Goal: Check status: Check status

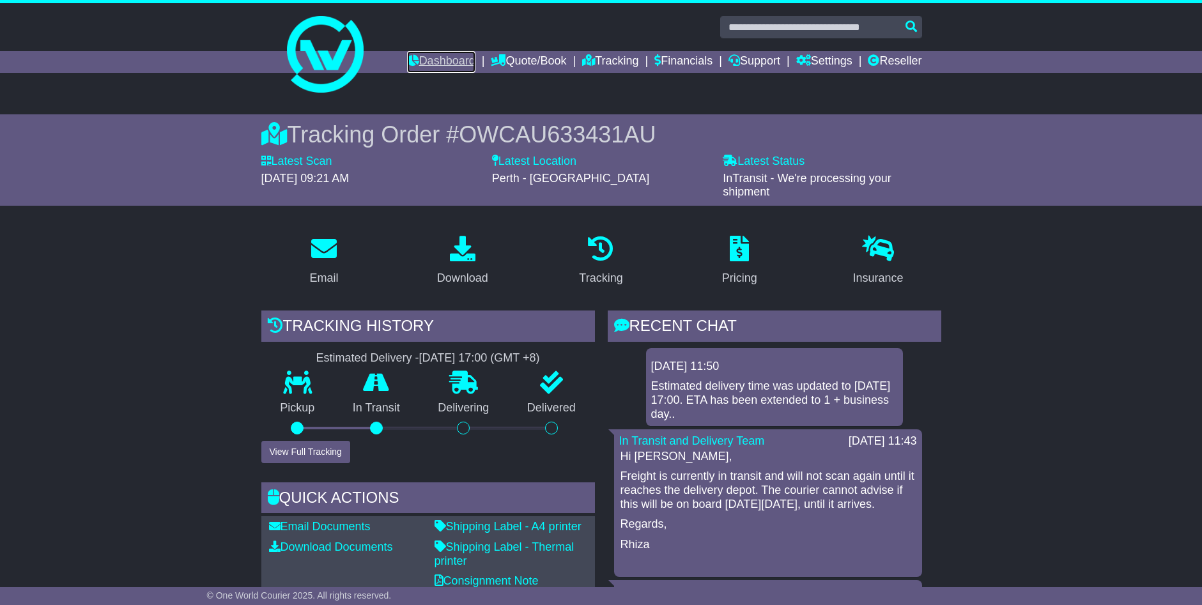
click at [436, 59] on link "Dashboard" at bounding box center [441, 62] width 68 height 22
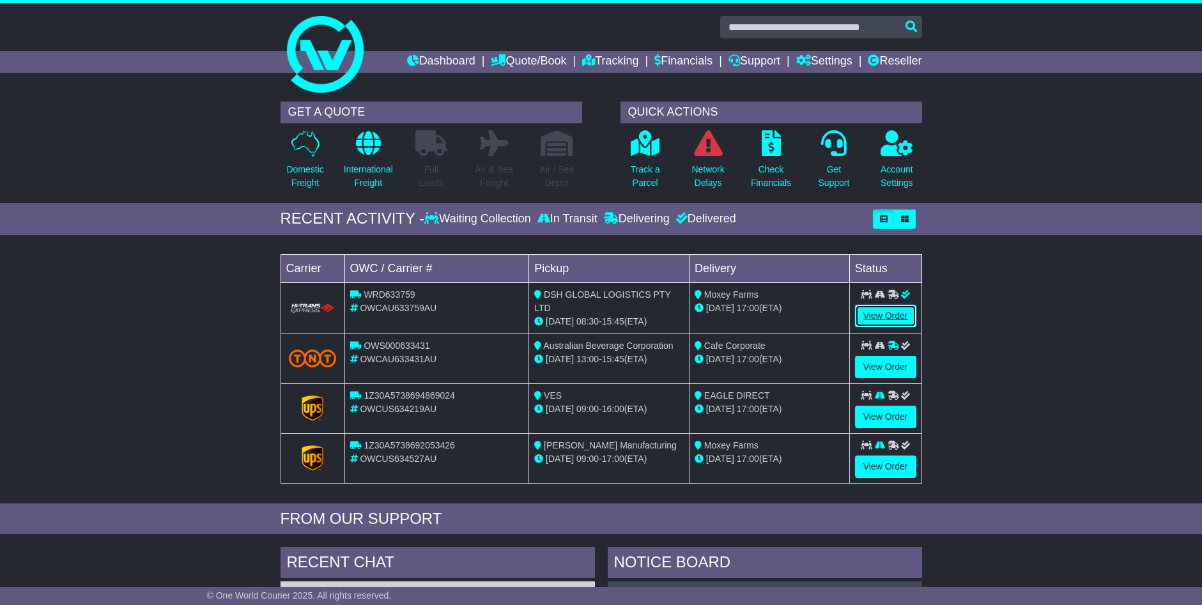
click at [885, 313] on link "View Order" at bounding box center [885, 316] width 61 height 22
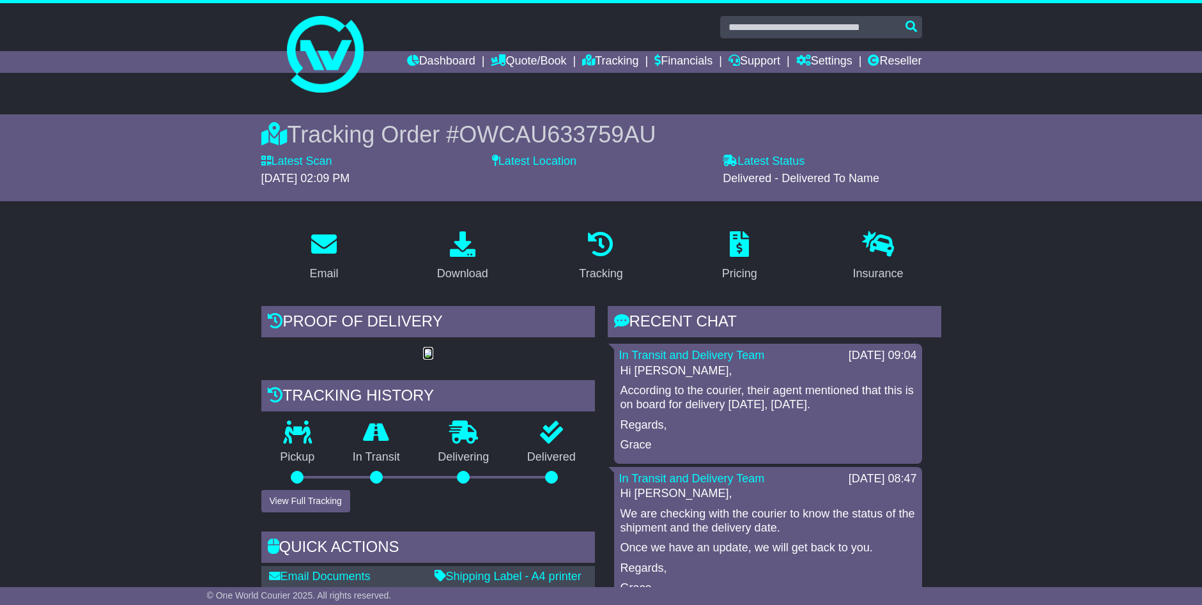
click at [426, 359] on img at bounding box center [428, 354] width 10 height 10
click at [426, 57] on link "Dashboard" at bounding box center [441, 62] width 68 height 22
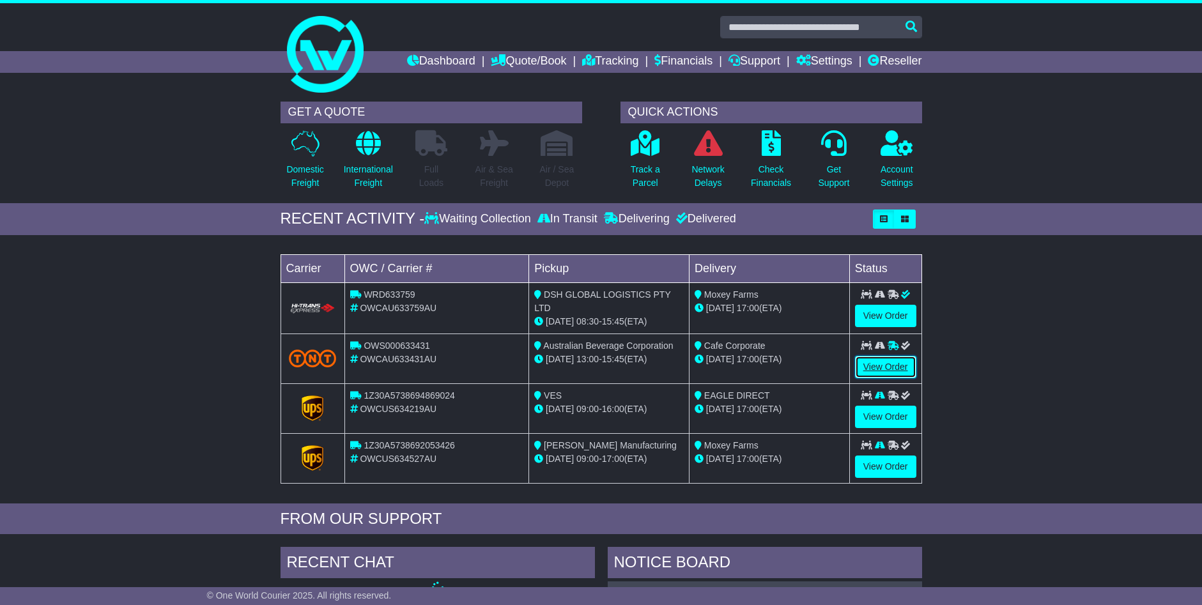
click at [884, 360] on link "View Order" at bounding box center [885, 367] width 61 height 22
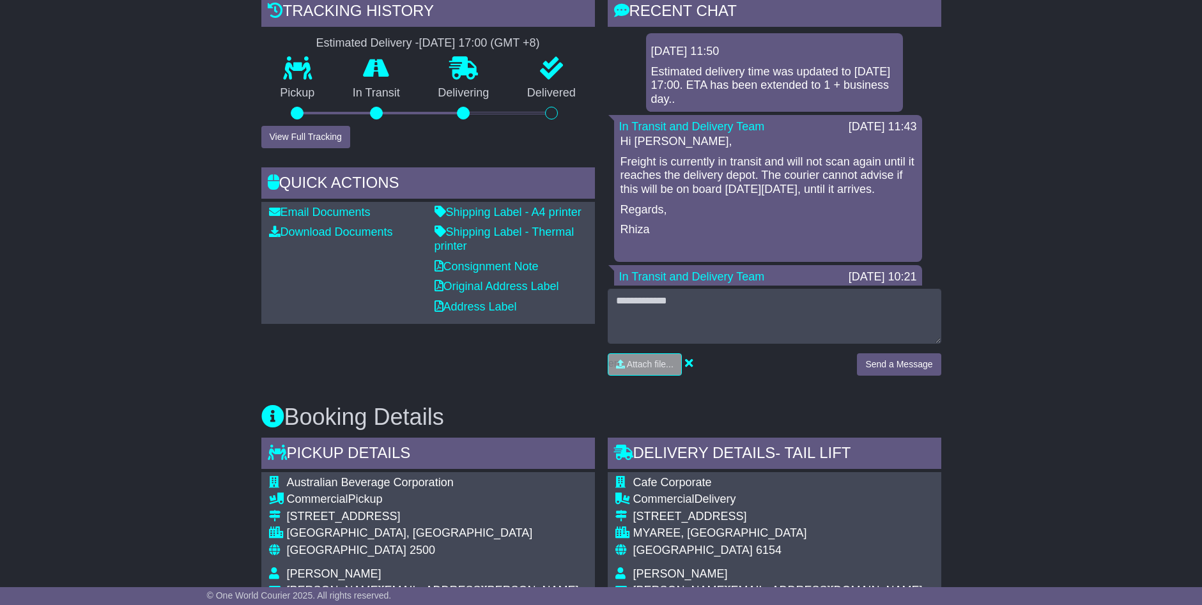
scroll to position [575, 0]
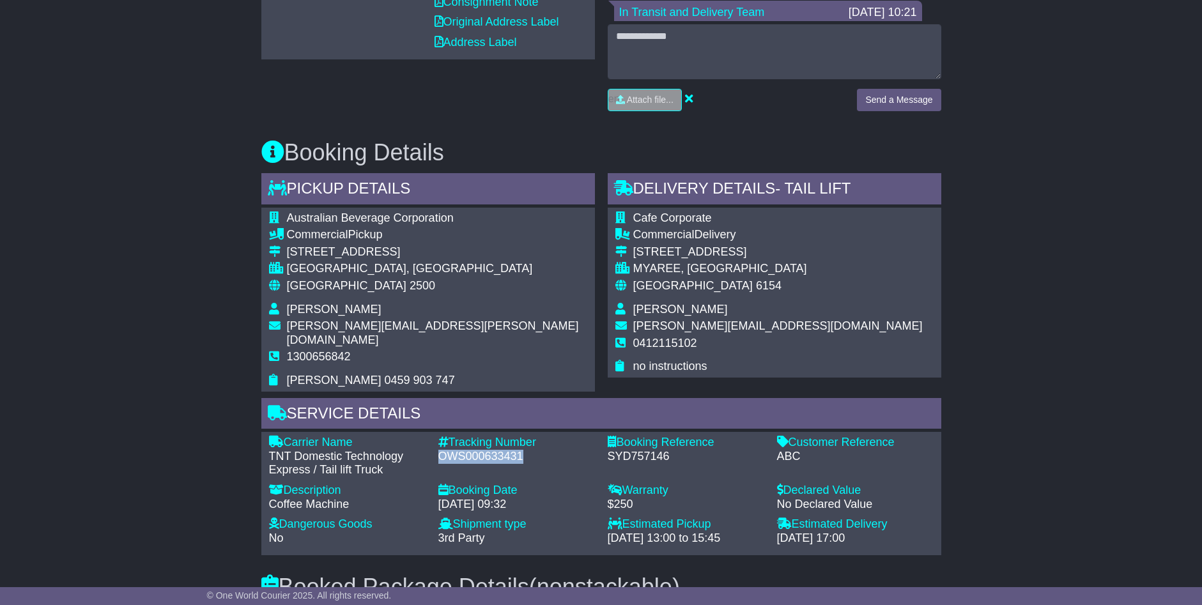
drag, startPoint x: 441, startPoint y: 442, endPoint x: 520, endPoint y: 439, distance: 78.7
click at [520, 450] on div "OWS000633431" at bounding box center [516, 457] width 157 height 14
drag, startPoint x: 520, startPoint y: 439, endPoint x: 504, endPoint y: 442, distance: 15.6
copy div "OWS000633431"
